Goal: Check status: Check status

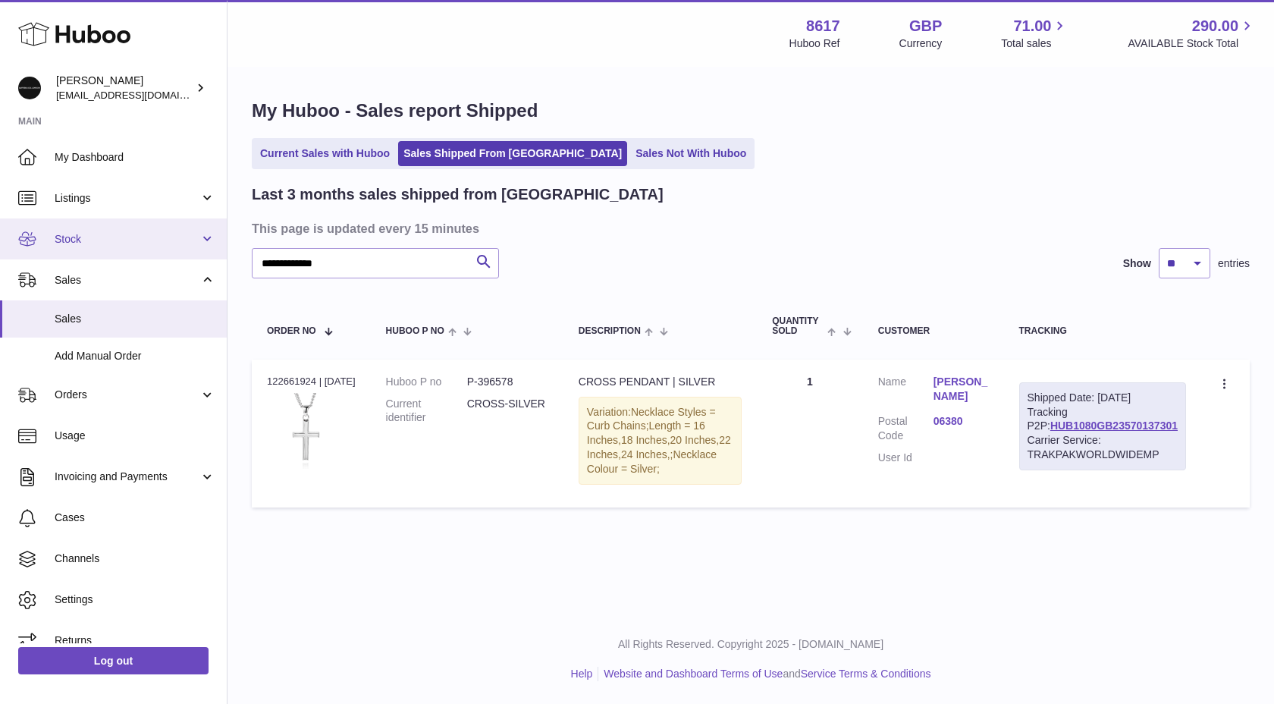
click at [115, 251] on link "Stock" at bounding box center [113, 238] width 227 height 41
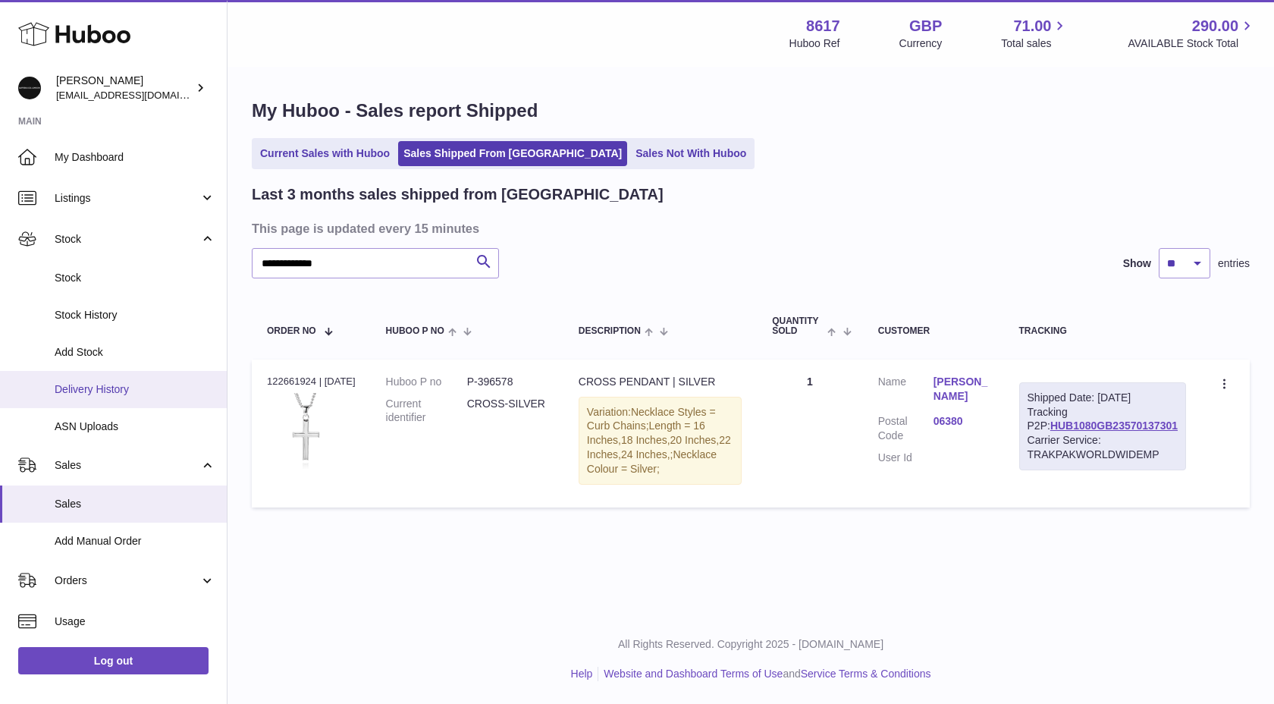
click at [99, 392] on span "Delivery History" at bounding box center [135, 389] width 161 height 14
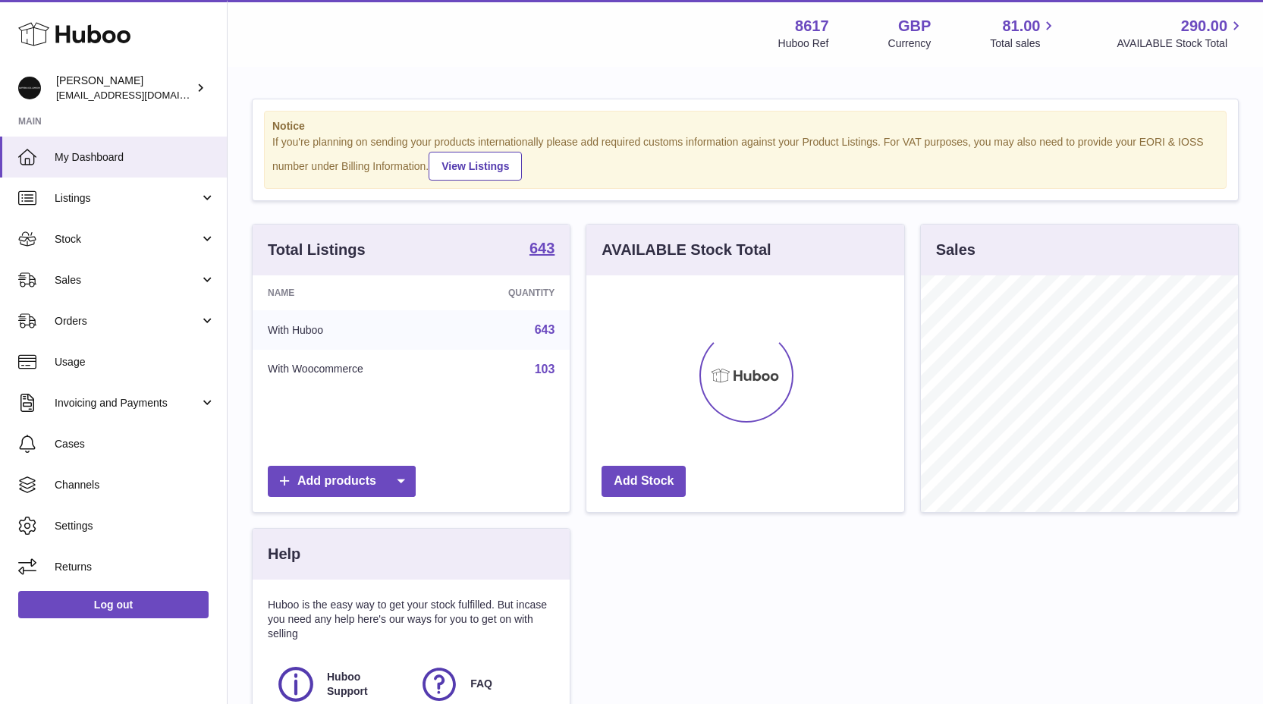
scroll to position [237, 318]
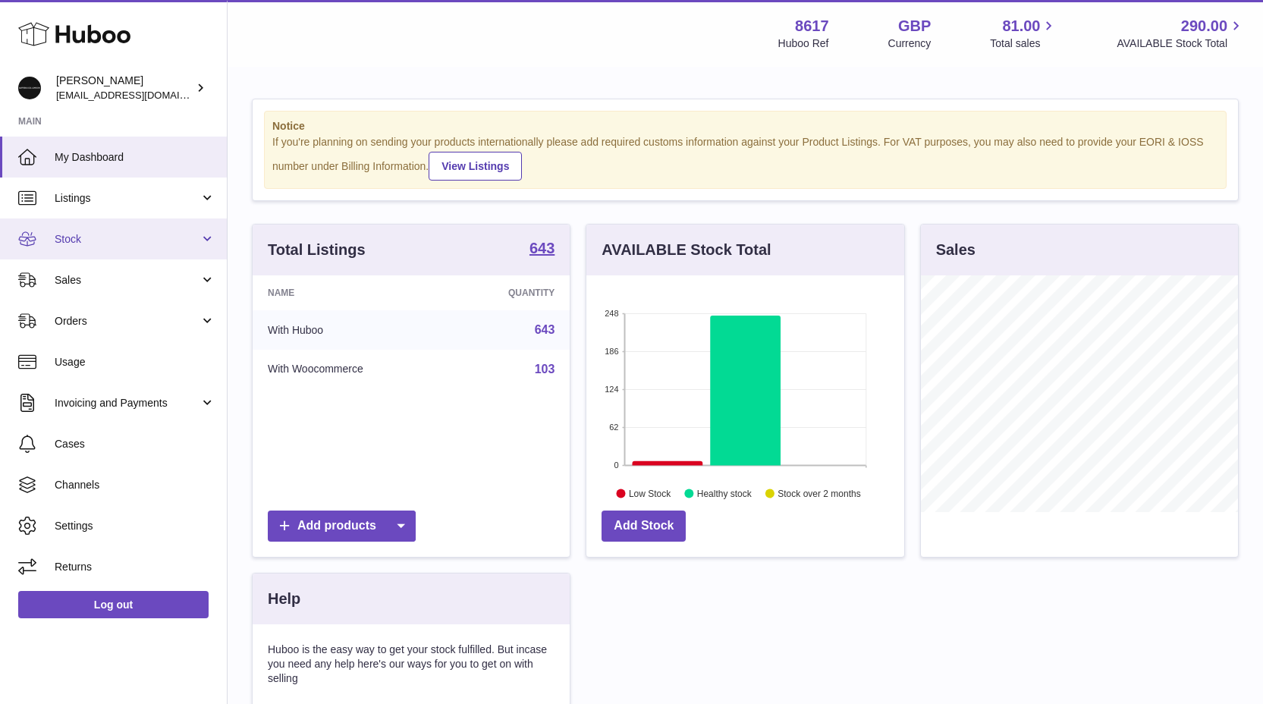
click at [76, 244] on span "Stock" at bounding box center [127, 239] width 145 height 14
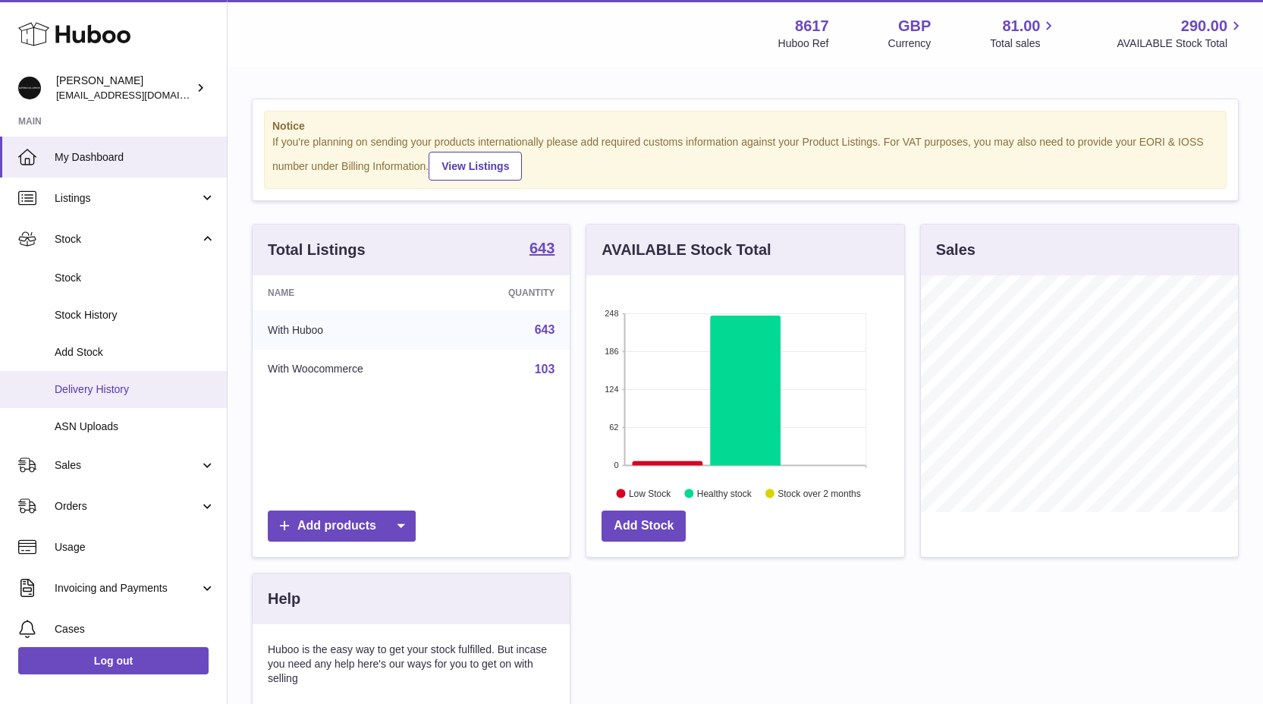
click at [114, 378] on link "Delivery History" at bounding box center [113, 389] width 227 height 37
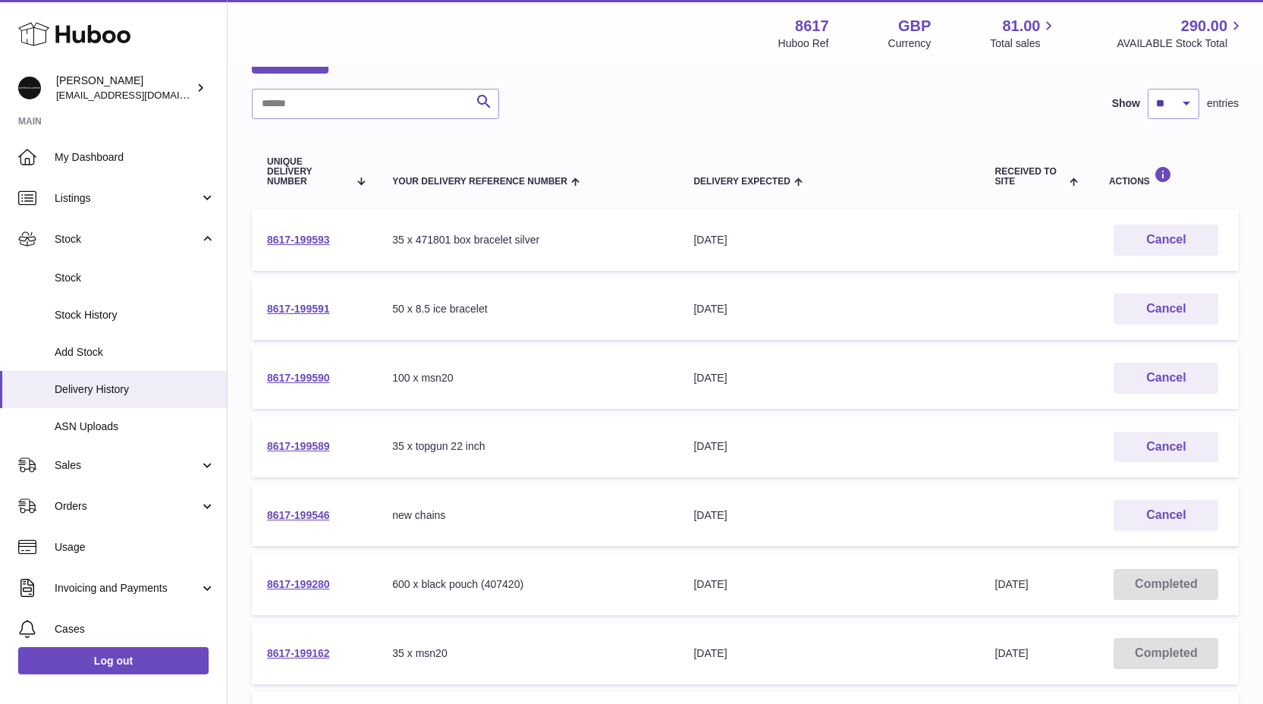
scroll to position [128, 0]
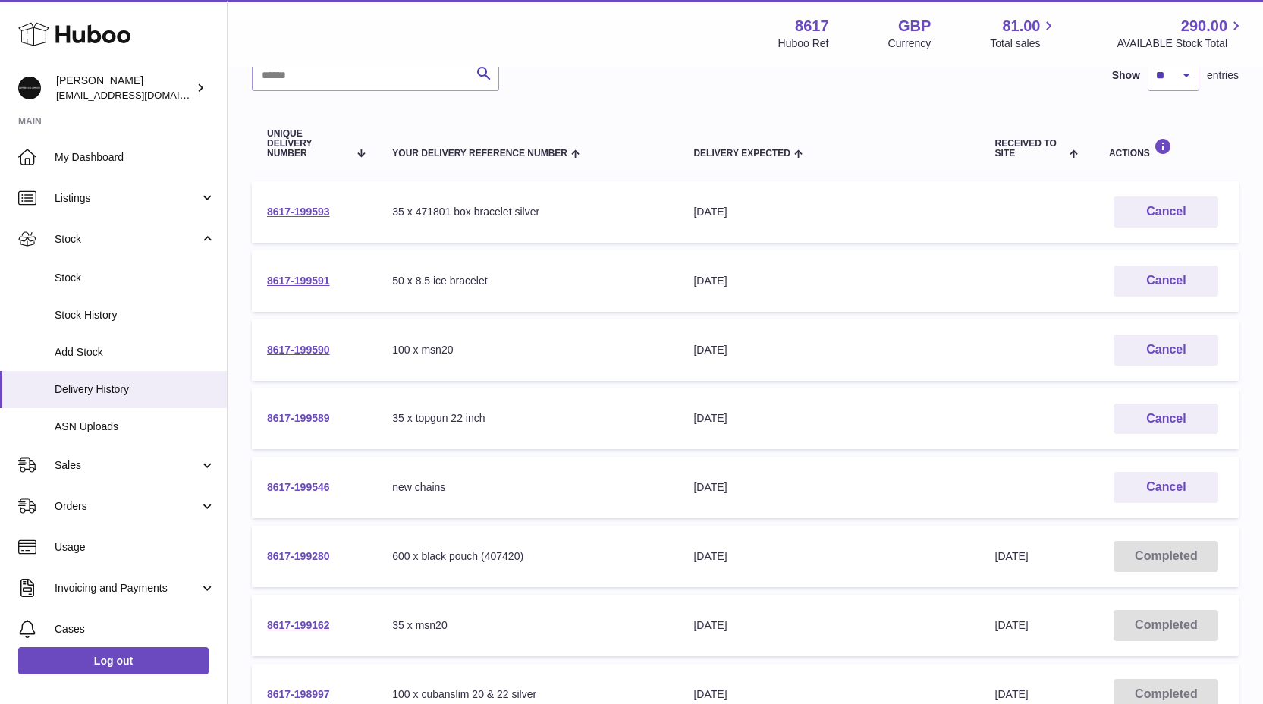
click at [306, 486] on link "8617-199546" at bounding box center [298, 487] width 63 height 12
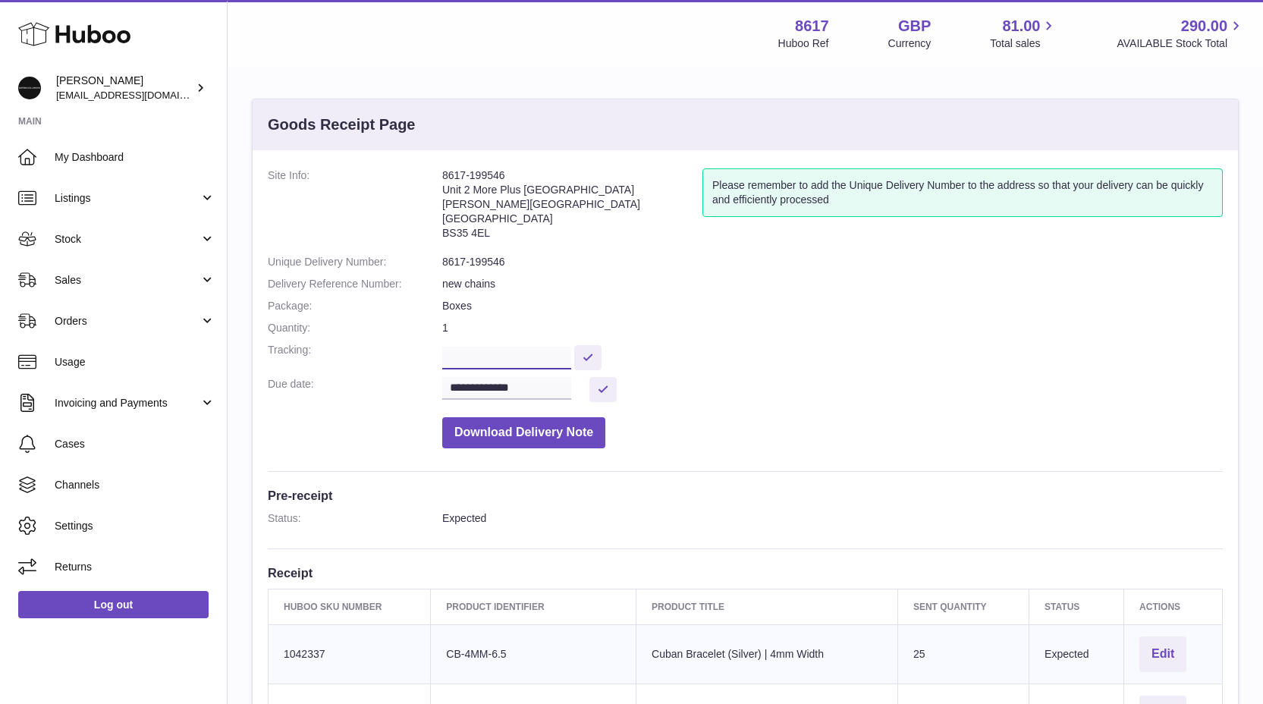
click at [453, 361] on input "text" at bounding box center [506, 358] width 129 height 23
paste input "**********"
type input "**********"
click at [597, 357] on button at bounding box center [587, 357] width 27 height 25
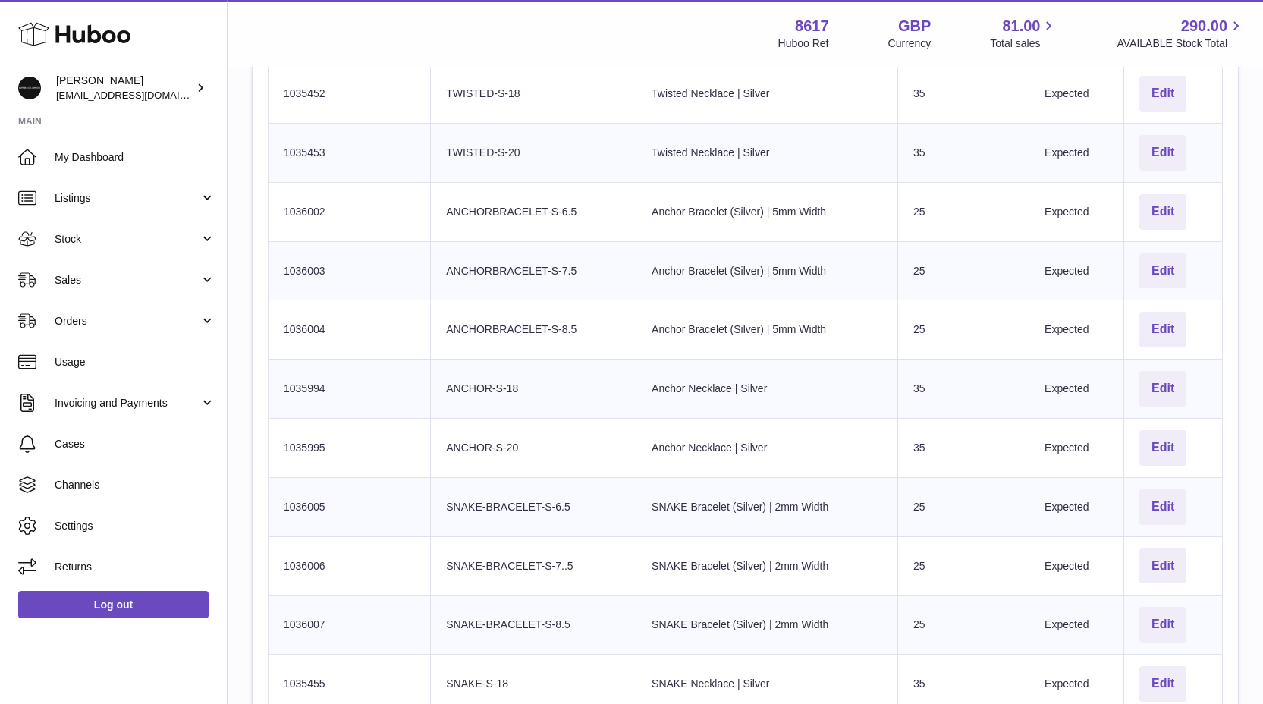
scroll to position [996, 0]
